Goal: Use online tool/utility: Utilize a website feature to perform a specific function

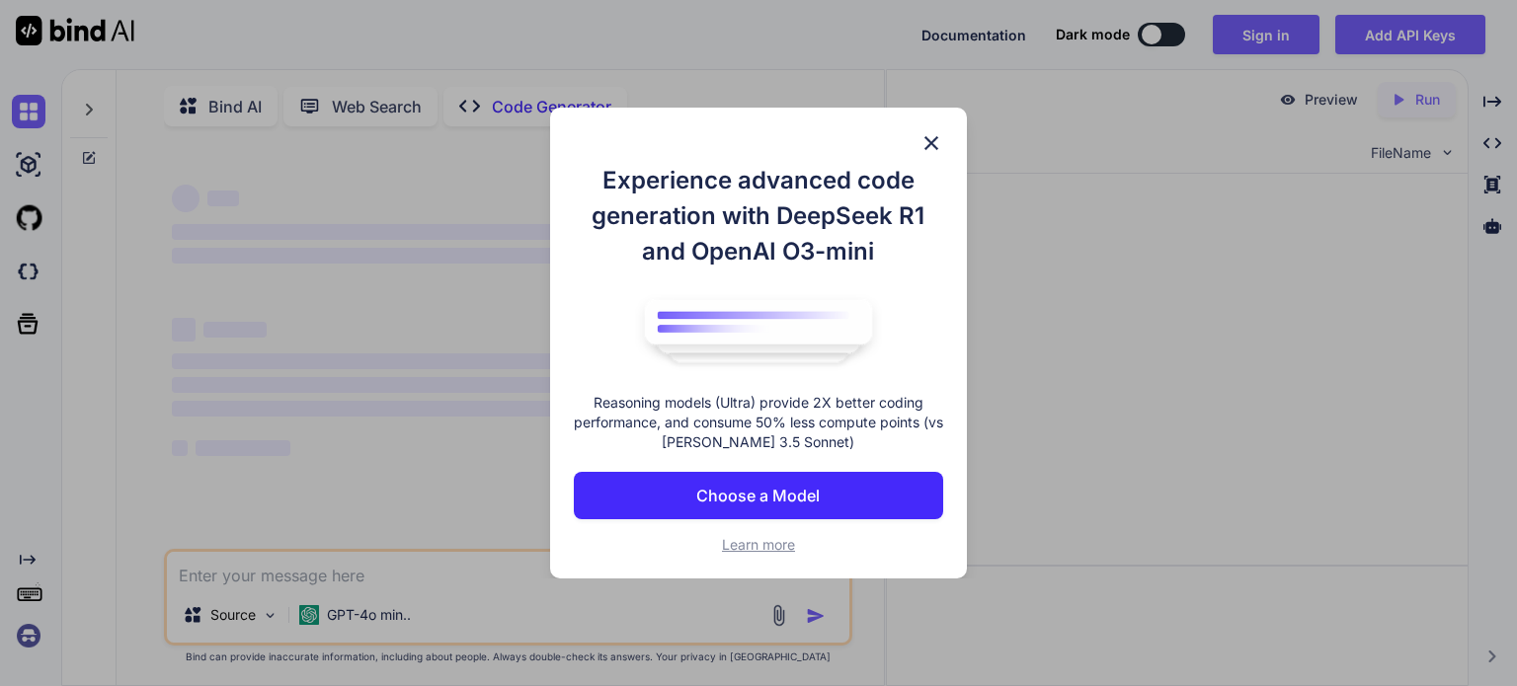
type textarea "x"
click at [758, 538] on span "Learn more" at bounding box center [758, 544] width 73 height 17
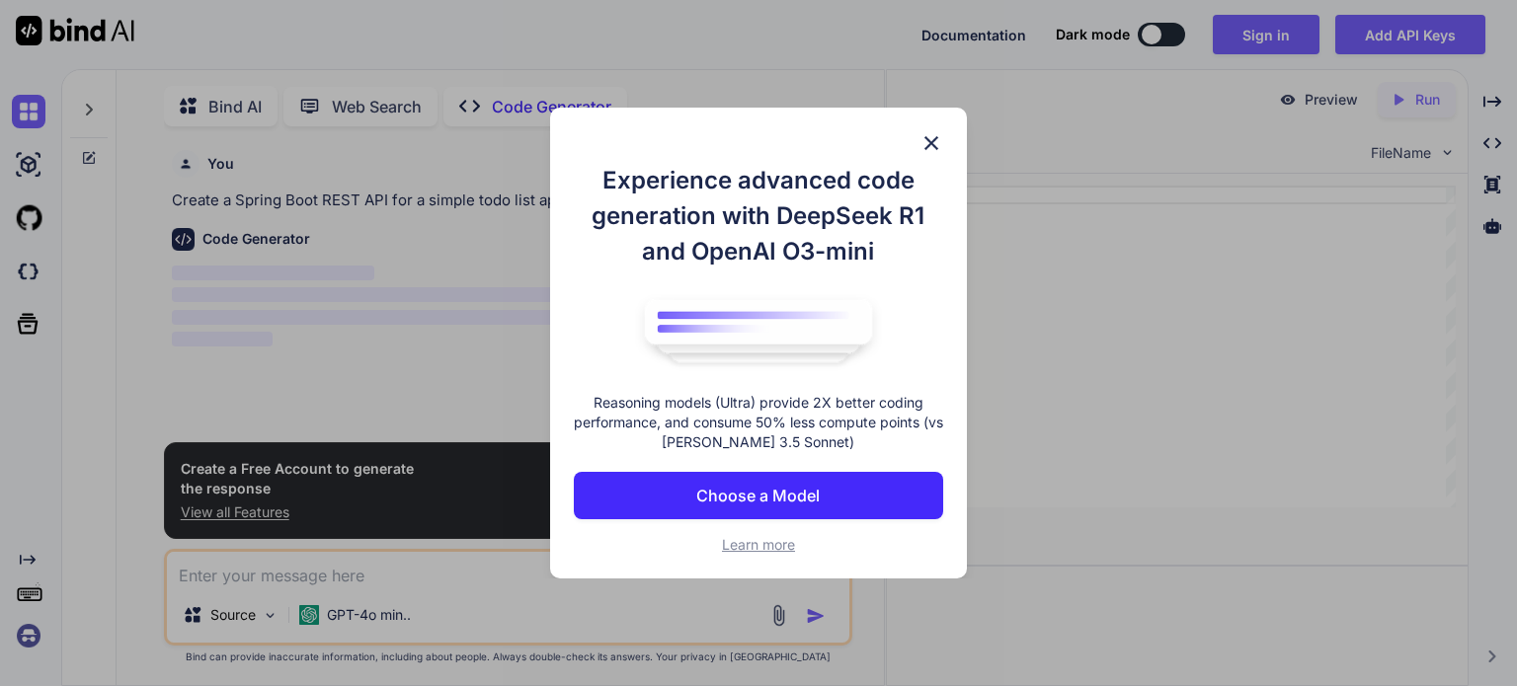
scroll to position [7, 0]
click at [932, 137] on img at bounding box center [931, 143] width 24 height 24
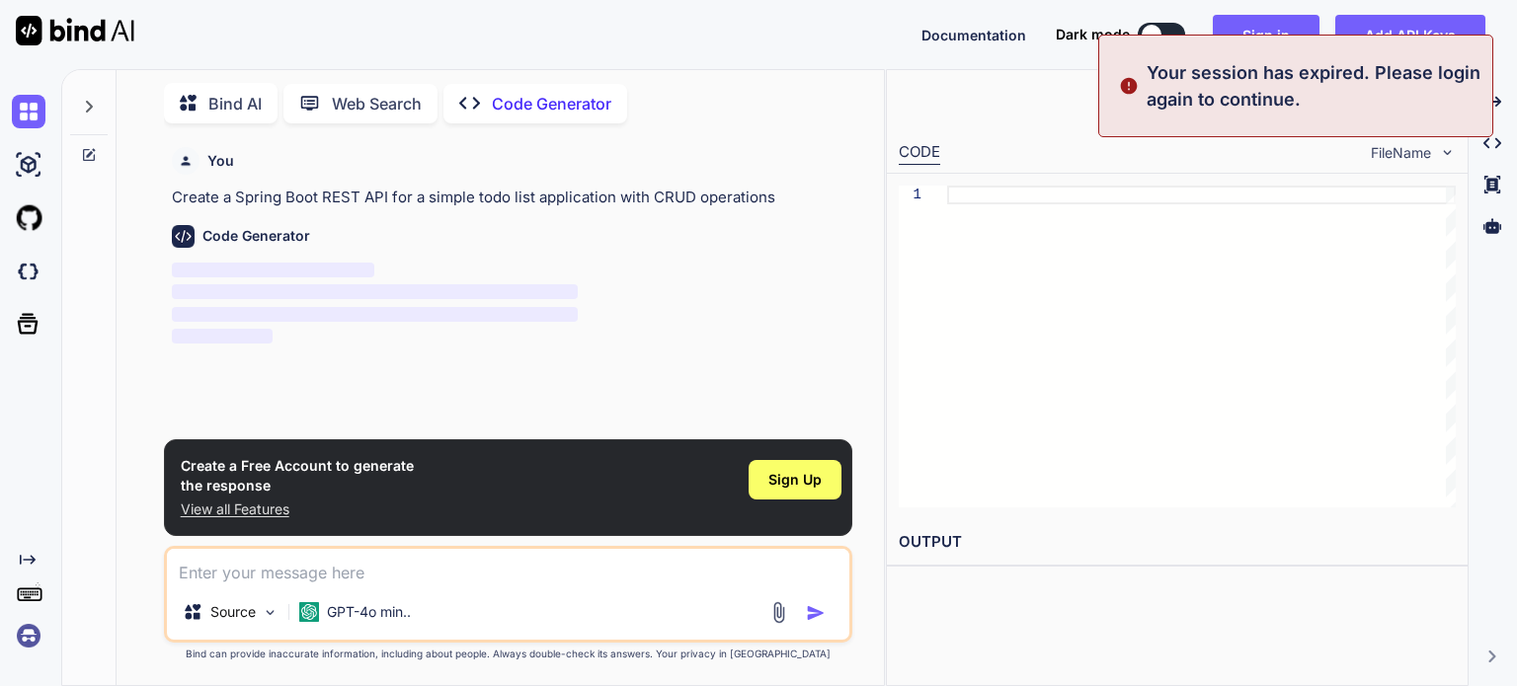
click at [250, 586] on div "Source GPT-4o min.." at bounding box center [508, 594] width 688 height 97
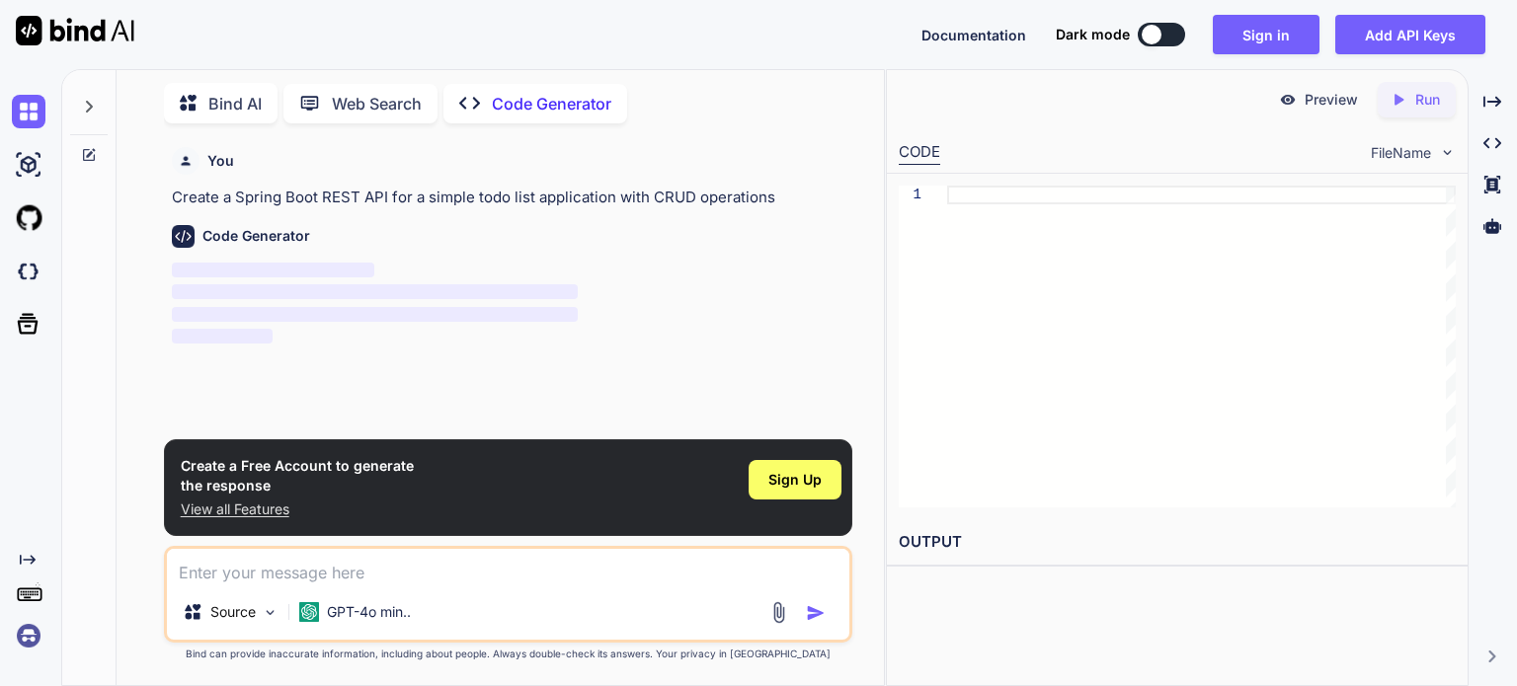
paste textarea "Scanner scanner = new Scanner([DOMAIN_NAME]); System.out.print("Birinci ili dax…"
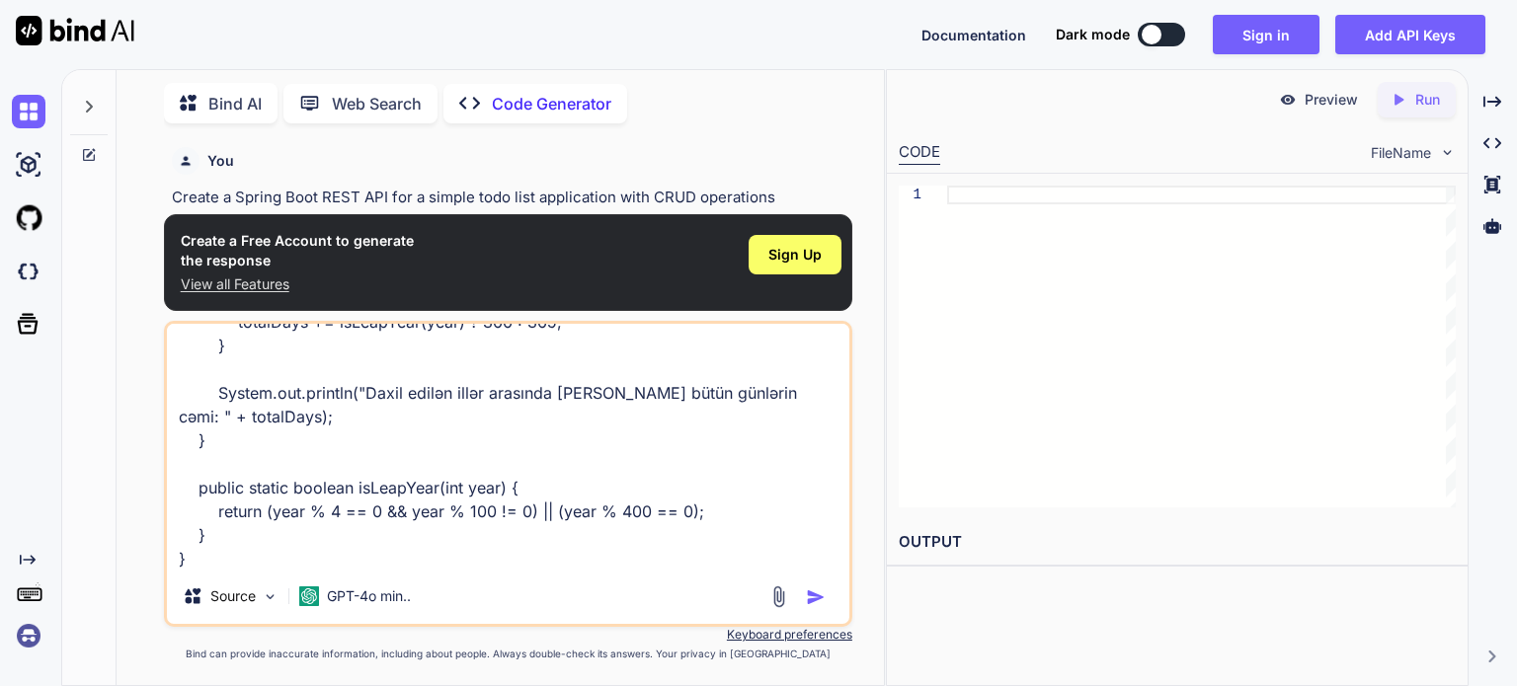
type textarea "Scanner scanner = new Scanner([DOMAIN_NAME]); System.out.print("Birinci ili dax…"
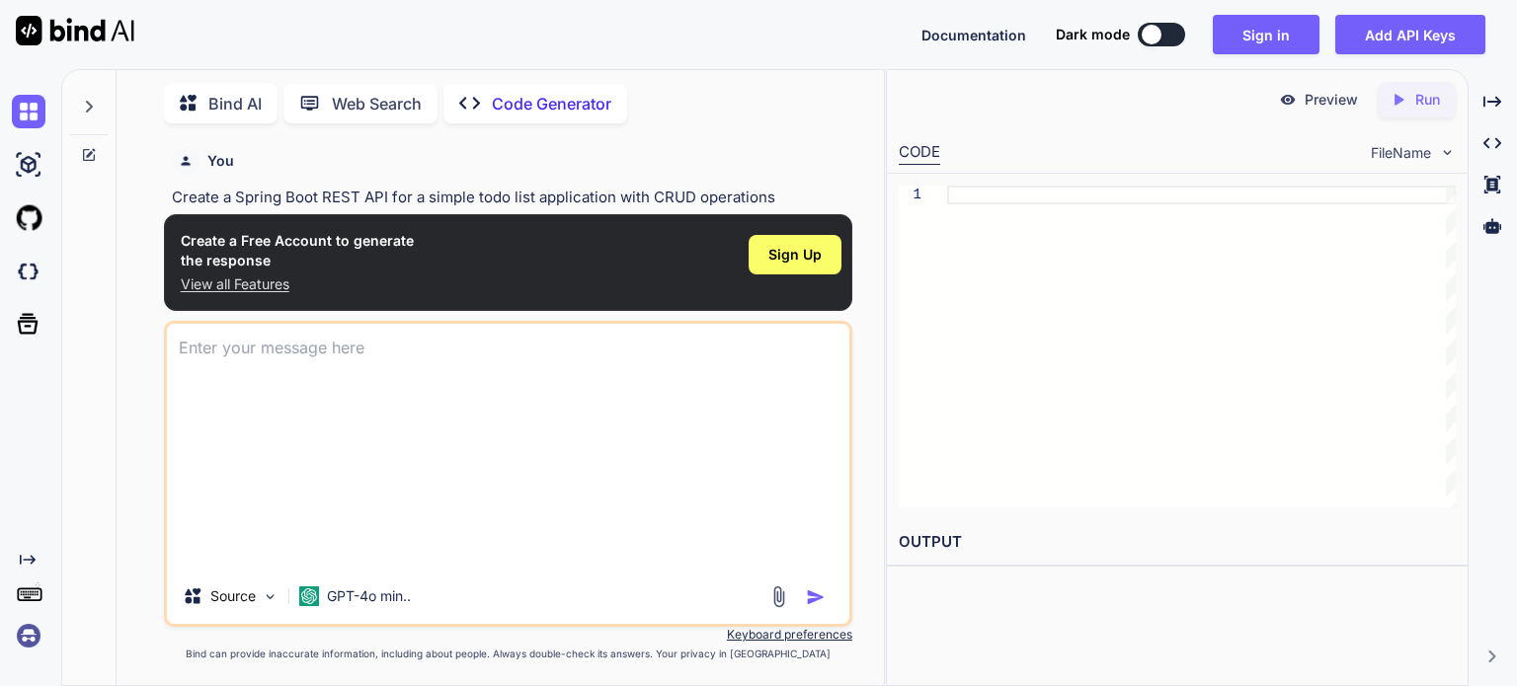
scroll to position [0, 0]
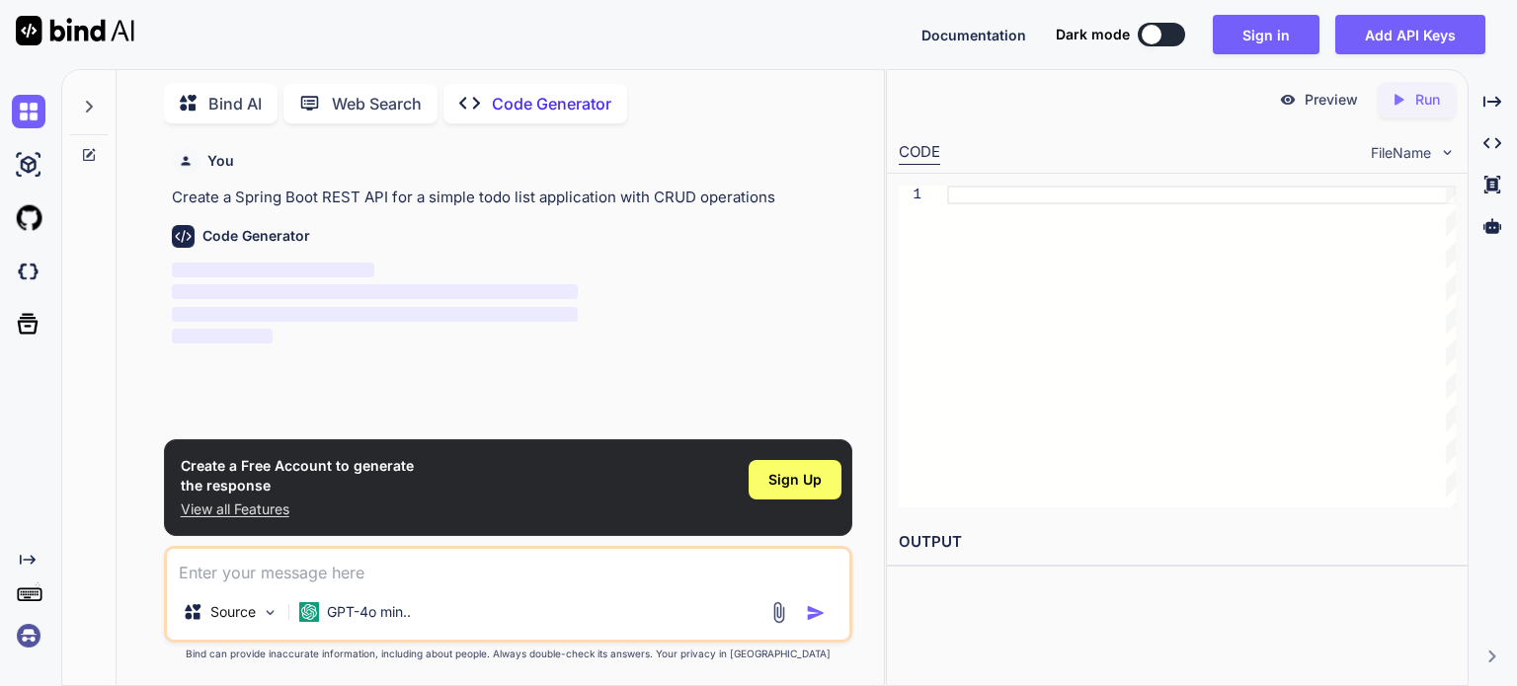
paste textarea "user iki ededi daxil edir iller bu iller araliginda [PERSON_NAME] her [PERSON_N…"
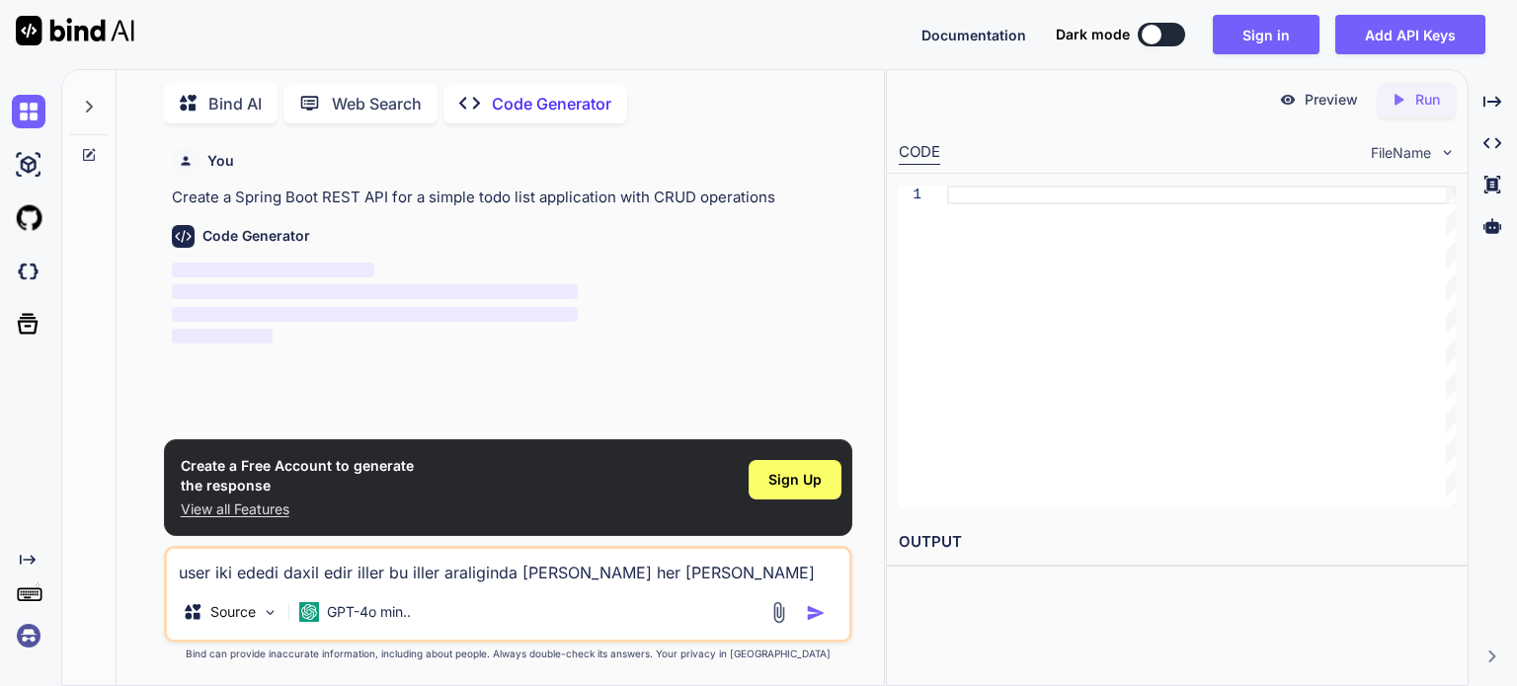
type textarea "user iki ededi daxil edir iller bu iller araliginda [PERSON_NAME] her [PERSON_N…"
click at [807, 612] on img "button" at bounding box center [816, 613] width 20 height 20
click at [816, 614] on img "button" at bounding box center [816, 613] width 20 height 20
click at [813, 611] on img "button" at bounding box center [816, 613] width 20 height 20
